Goal: Complete application form

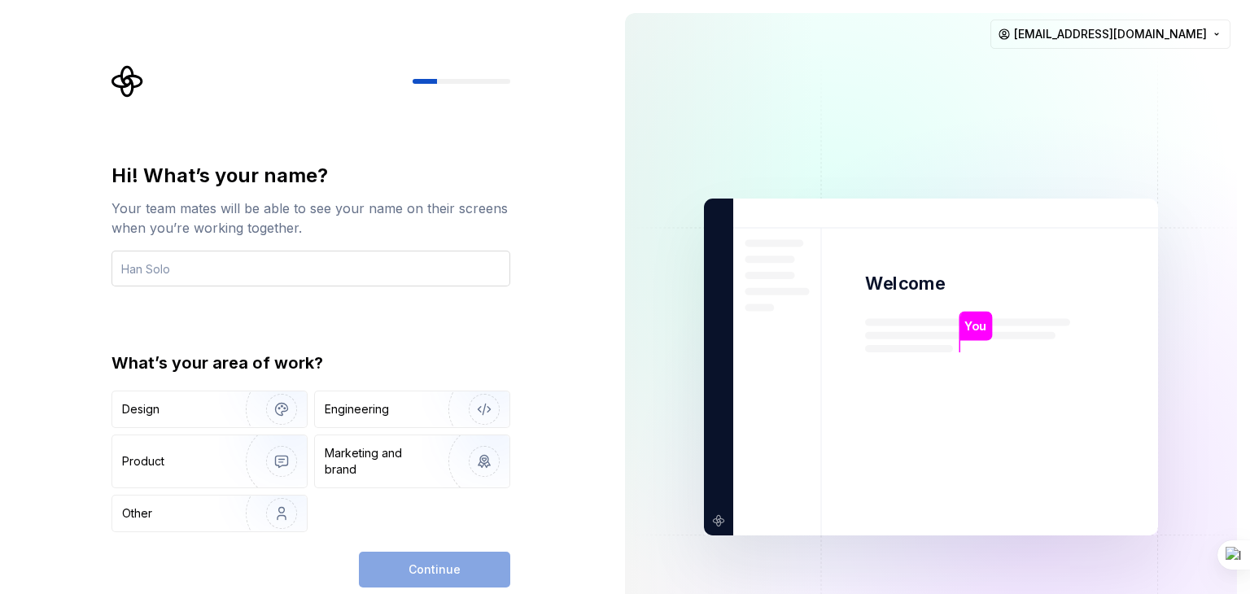
click at [238, 272] on input "text" at bounding box center [311, 269] width 399 height 36
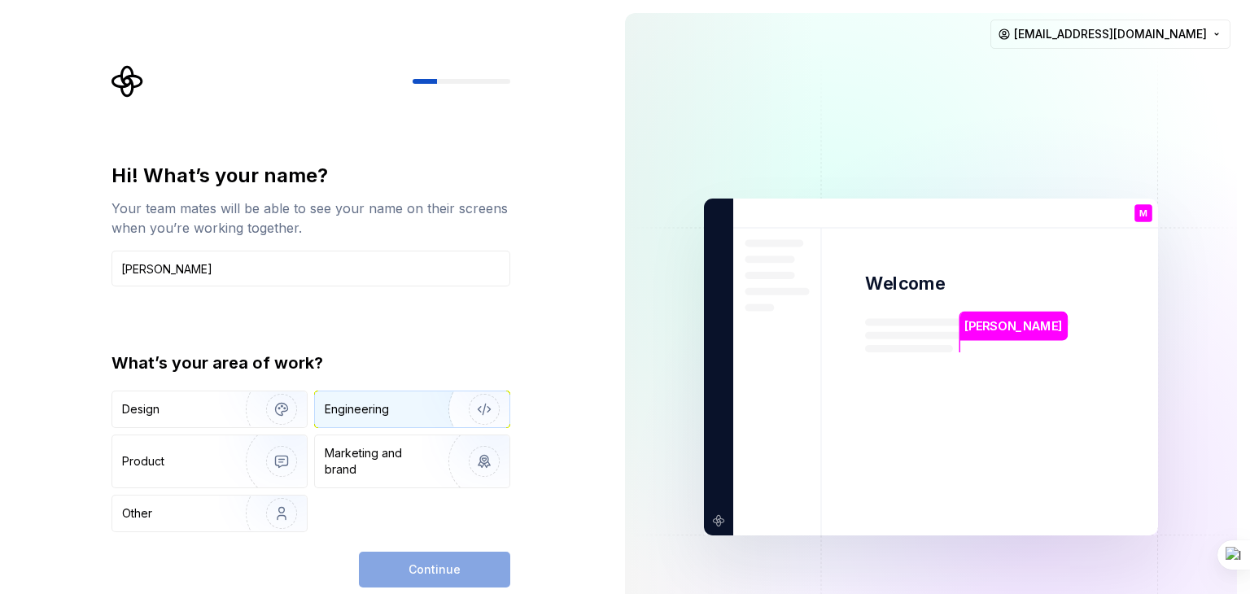
type input "Mallesh"
click at [379, 402] on div "Engineering" at bounding box center [357, 409] width 64 height 16
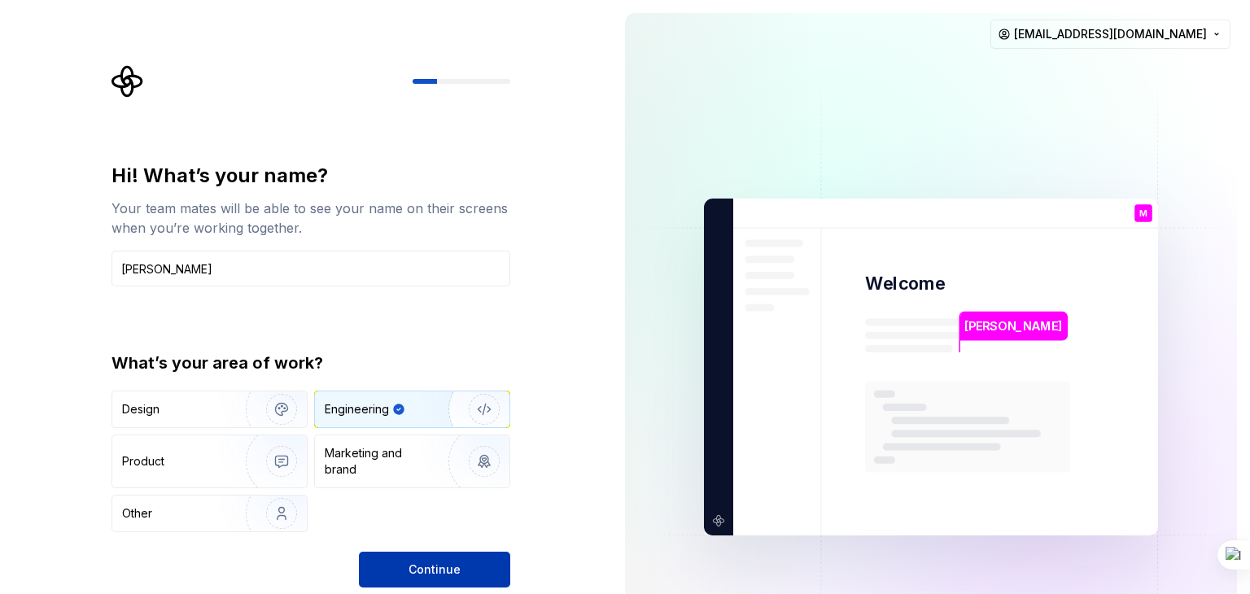
click at [453, 570] on span "Continue" at bounding box center [435, 570] width 52 height 16
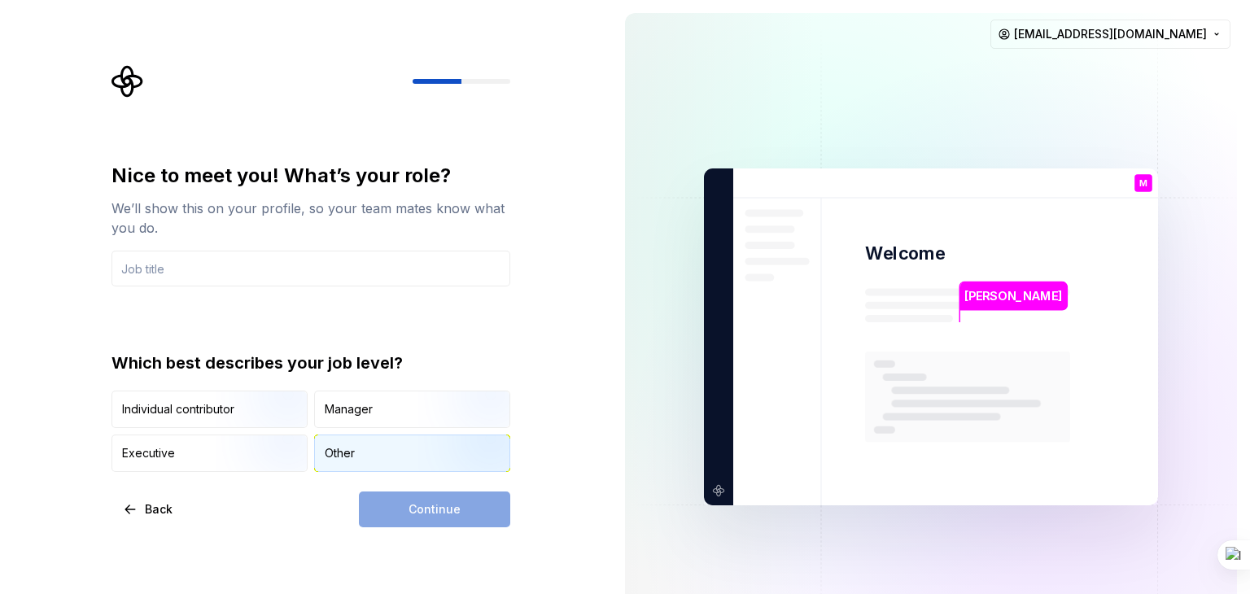
click at [342, 454] on div "Other" at bounding box center [340, 453] width 30 height 16
click at [426, 497] on div "Continue" at bounding box center [434, 510] width 151 height 36
click at [228, 415] on img "button" at bounding box center [268, 429] width 104 height 109
click at [356, 466] on div "Other" at bounding box center [412, 453] width 195 height 36
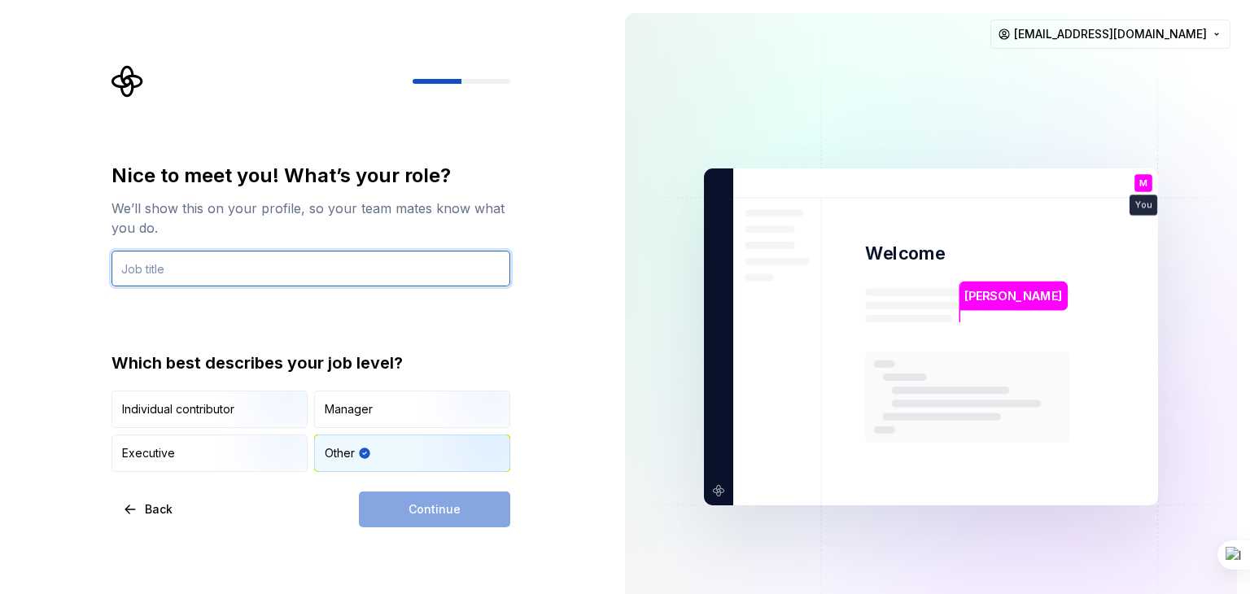
click at [168, 274] on input "text" at bounding box center [311, 269] width 399 height 36
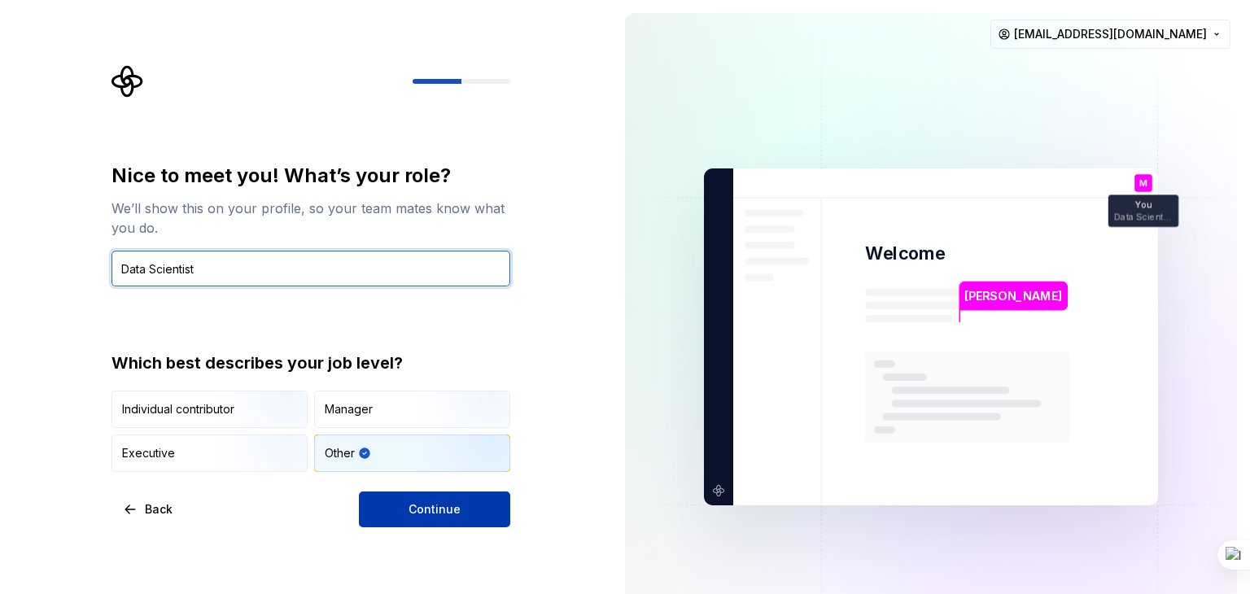
type input "Data Scientist"
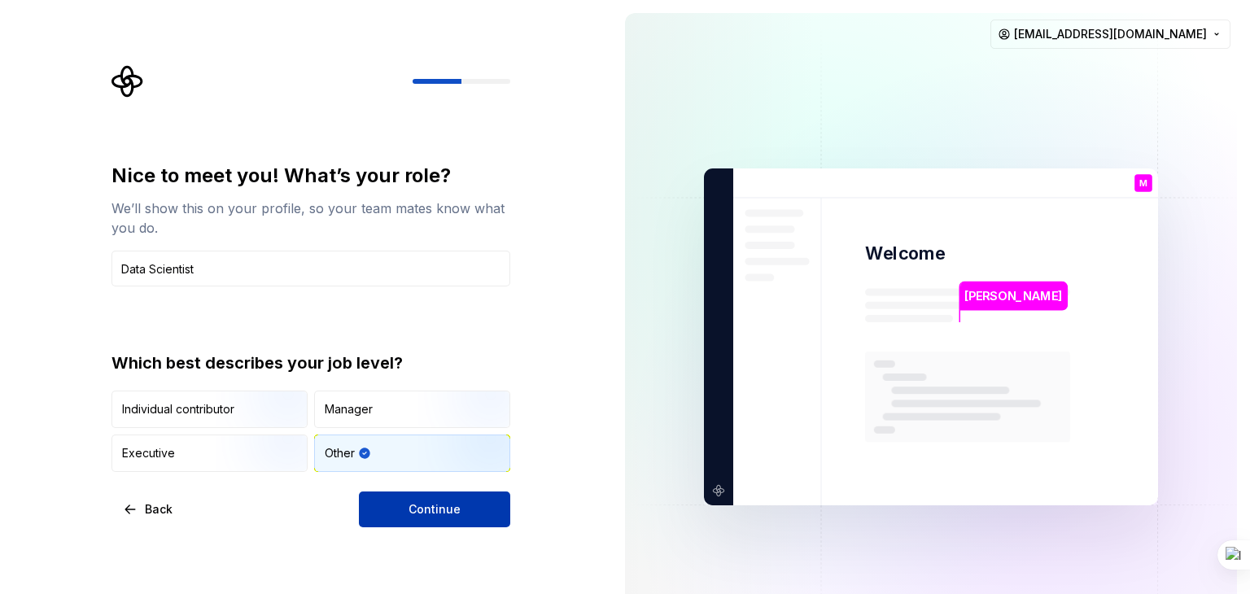
click at [385, 507] on button "Continue" at bounding box center [434, 510] width 151 height 36
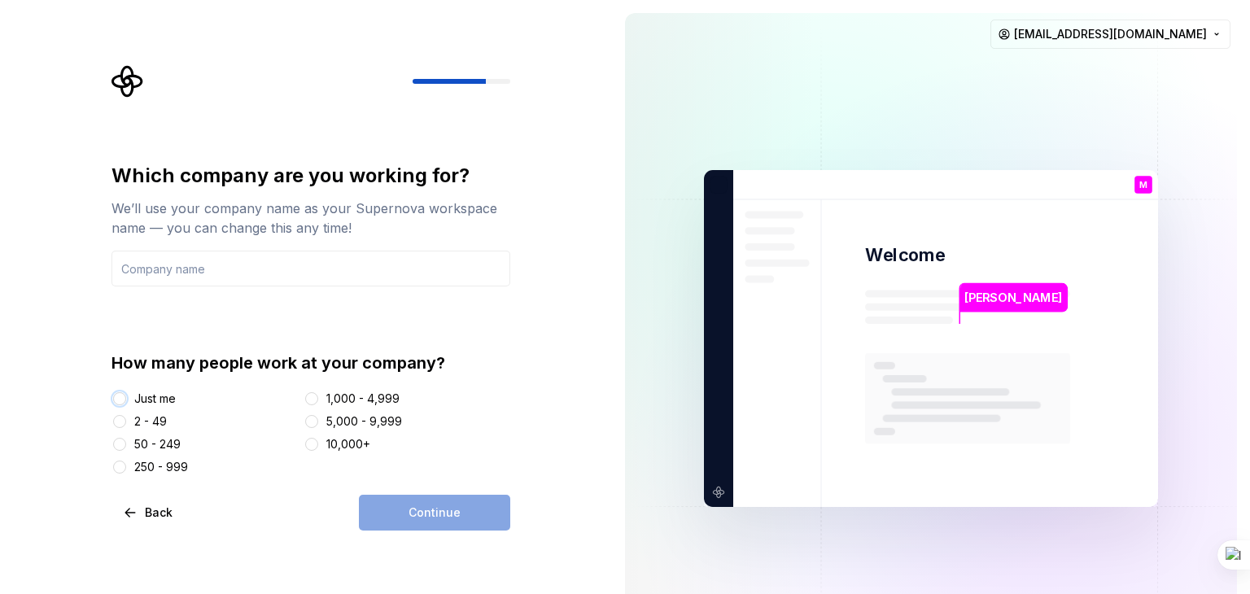
click at [120, 401] on button "Just me" at bounding box center [119, 398] width 13 height 13
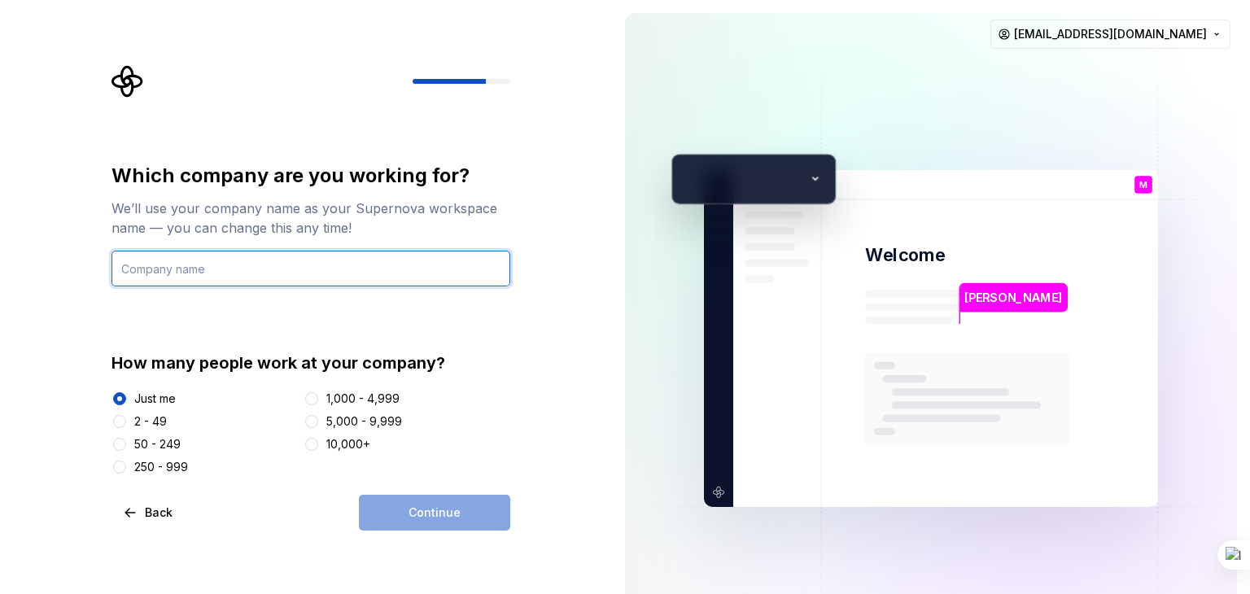
click at [166, 271] on input "text" at bounding box center [311, 269] width 399 height 36
type input "NA"
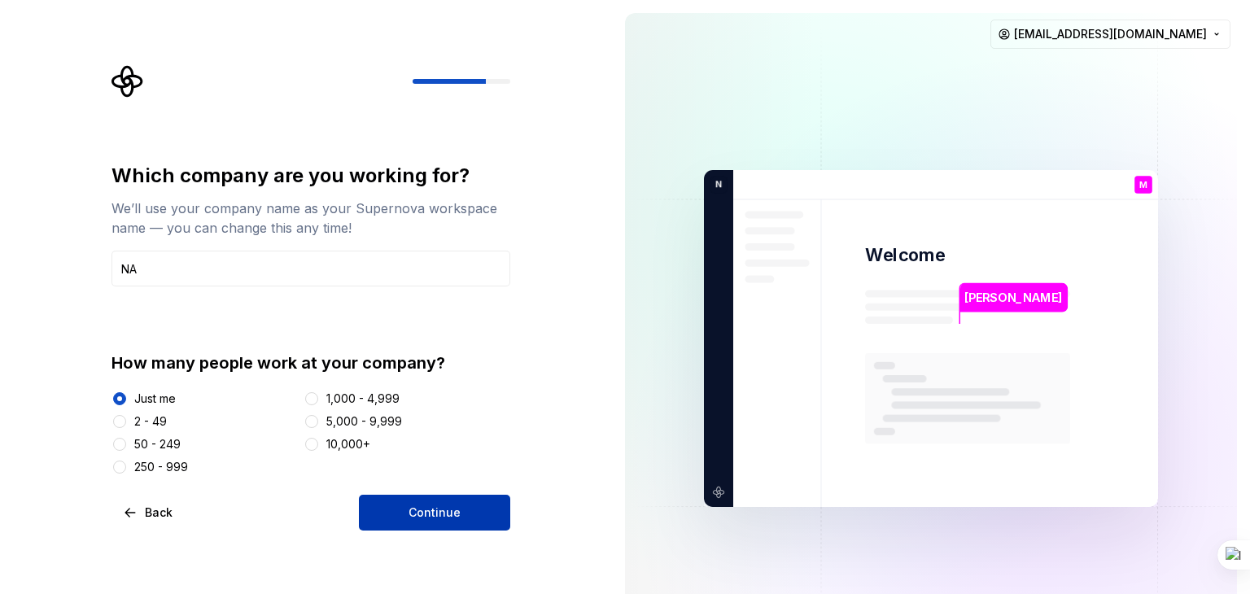
click at [461, 518] on button "Continue" at bounding box center [434, 513] width 151 height 36
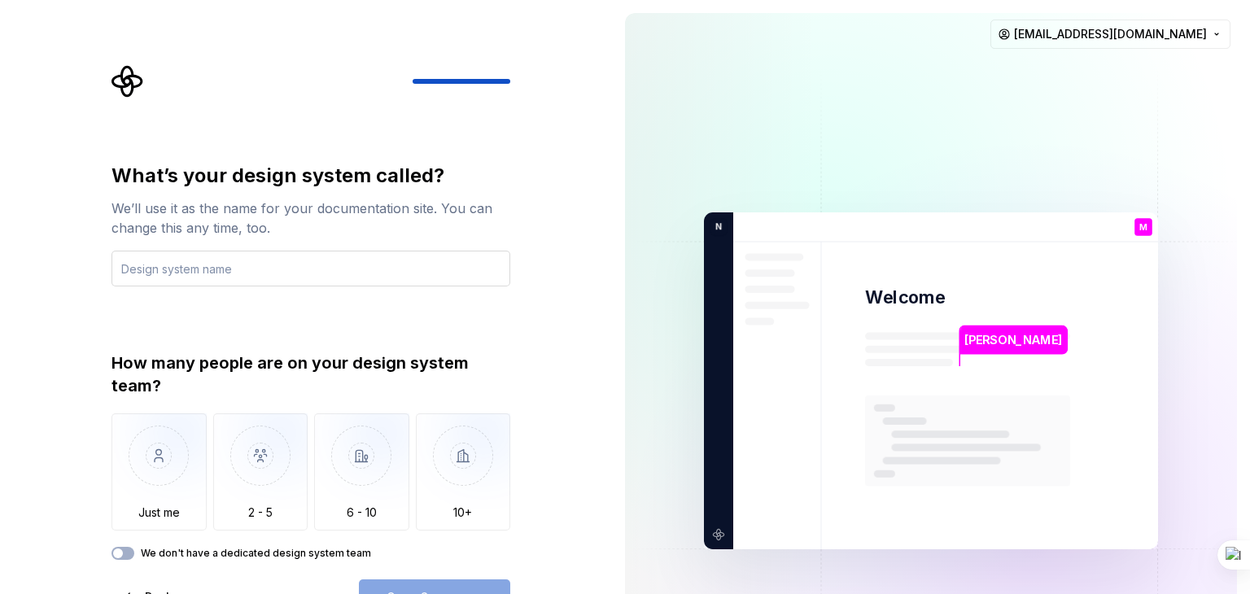
click at [207, 273] on input "text" at bounding box center [311, 269] width 399 height 36
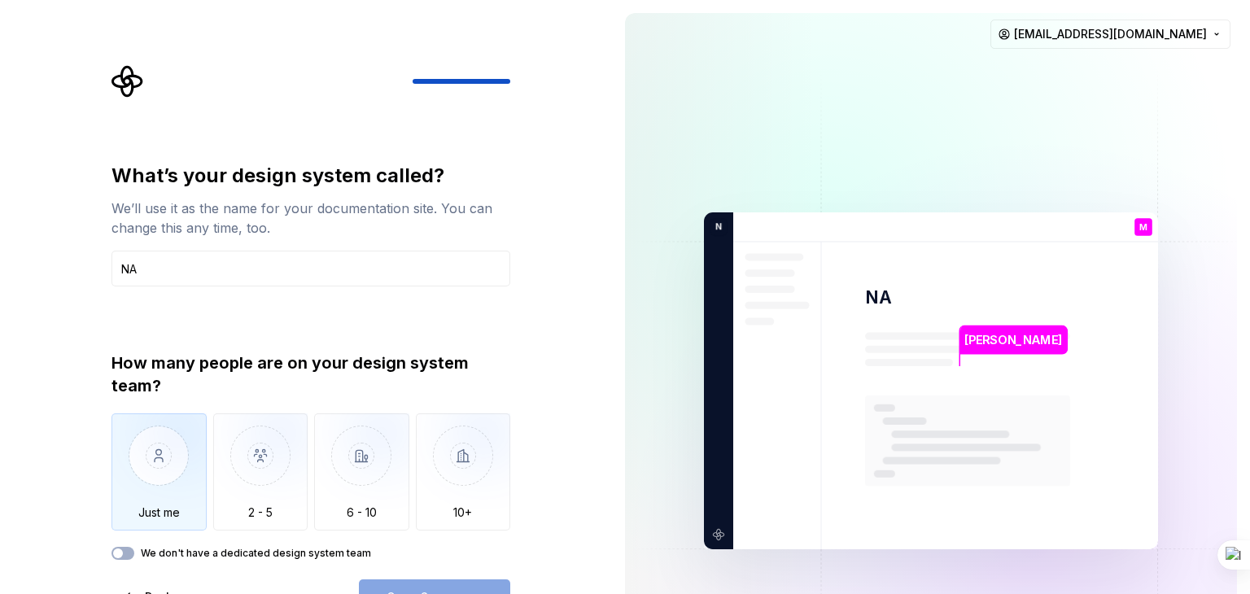
type input "NA"
click at [166, 453] on img "button" at bounding box center [159, 467] width 95 height 109
click at [439, 580] on button "Open Supernova" at bounding box center [434, 597] width 151 height 36
